Goal: Task Accomplishment & Management: Manage account settings

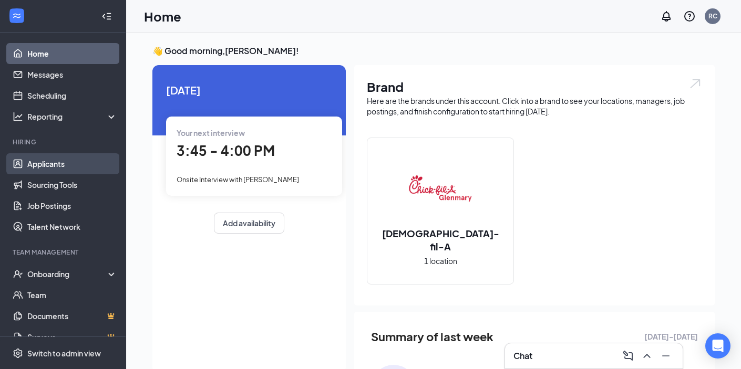
click at [73, 160] on link "Applicants" at bounding box center [72, 163] width 90 height 21
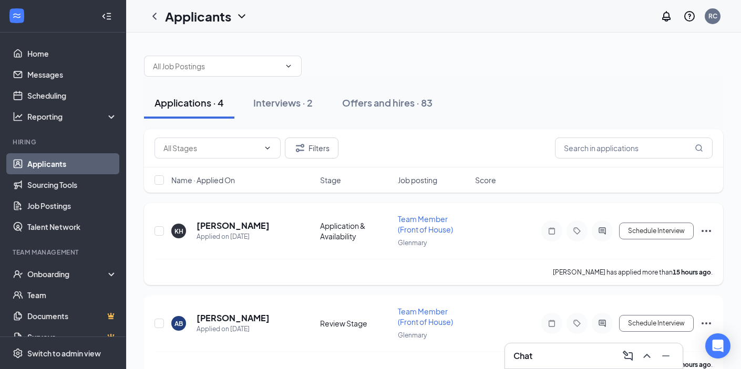
scroll to position [17, 0]
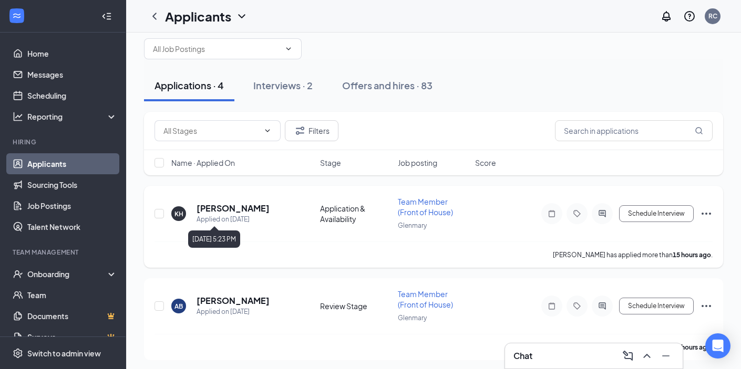
click at [215, 209] on h5 "[PERSON_NAME]" at bounding box center [233, 209] width 73 height 12
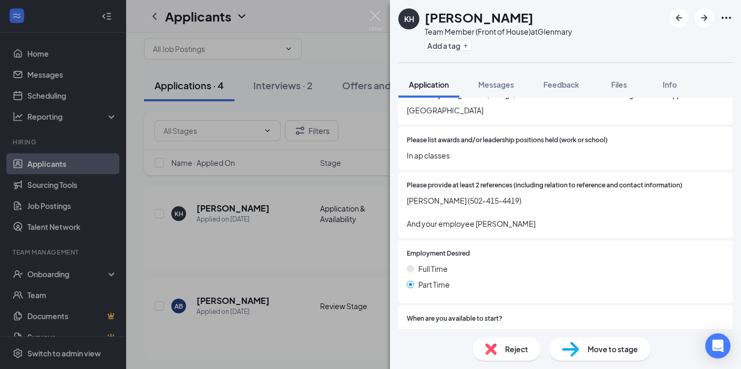
scroll to position [641, 0]
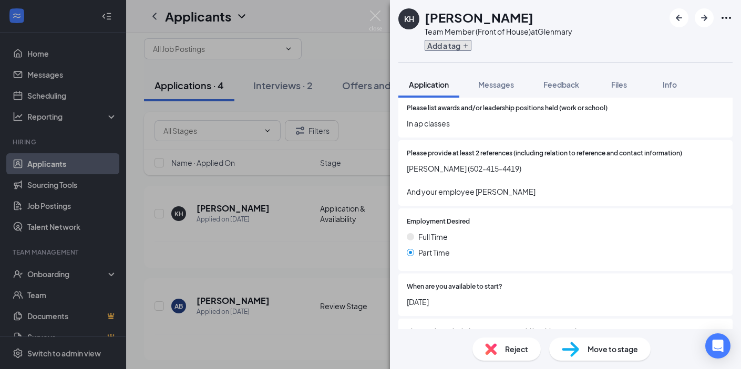
click at [448, 45] on button "Add a tag" at bounding box center [448, 45] width 47 height 11
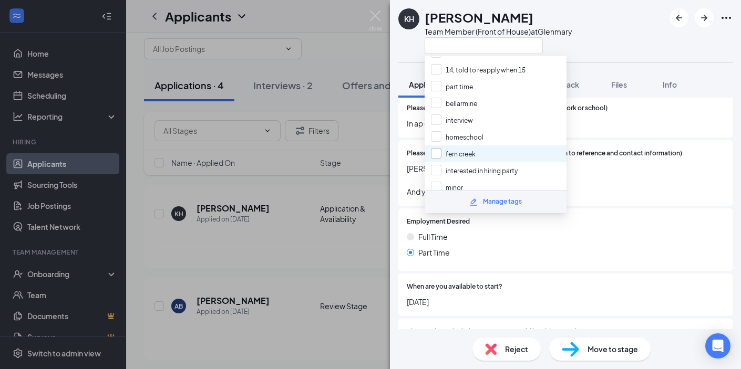
click at [470, 148] on input "fern creek" at bounding box center [453, 154] width 45 height 12
checkbox input "true"
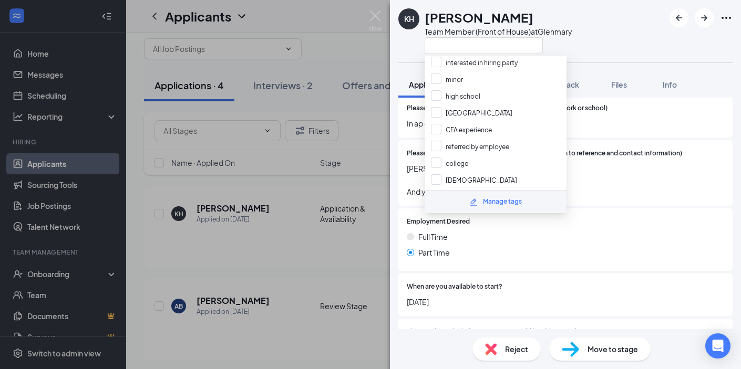
scroll to position [132, 0]
click at [472, 140] on input "referred by employee" at bounding box center [470, 146] width 78 height 12
checkbox input "true"
click at [646, 189] on div "Please provide at least 2 references (including relation to reference and conta…" at bounding box center [565, 173] width 334 height 66
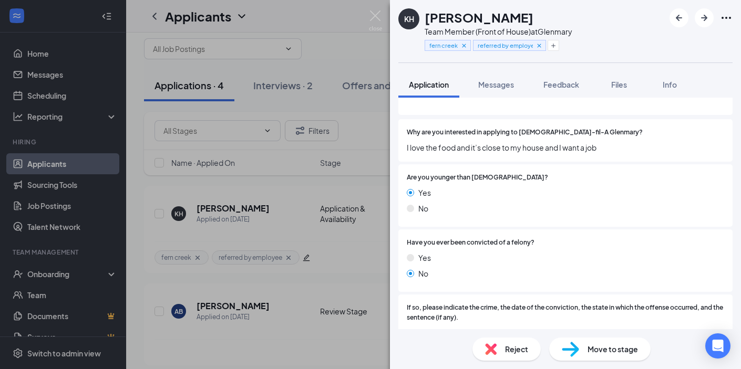
scroll to position [0, 0]
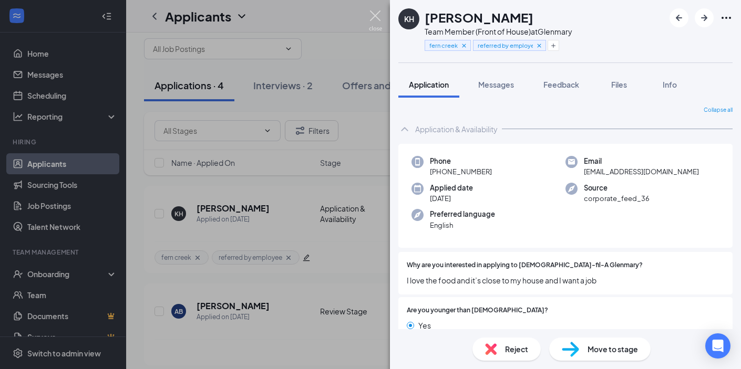
click at [373, 18] on img at bounding box center [375, 21] width 13 height 20
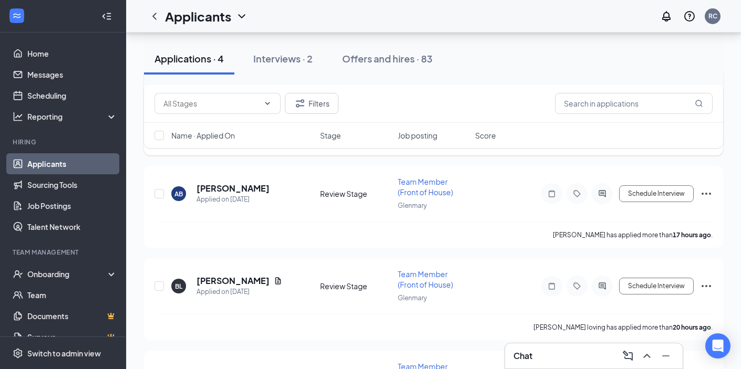
scroll to position [208, 0]
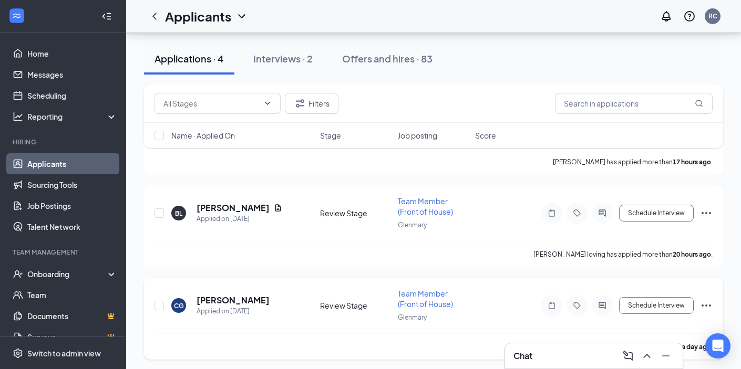
click at [220, 297] on h5 "[PERSON_NAME]" at bounding box center [233, 301] width 73 height 12
